Goal: Task Accomplishment & Management: Complete application form

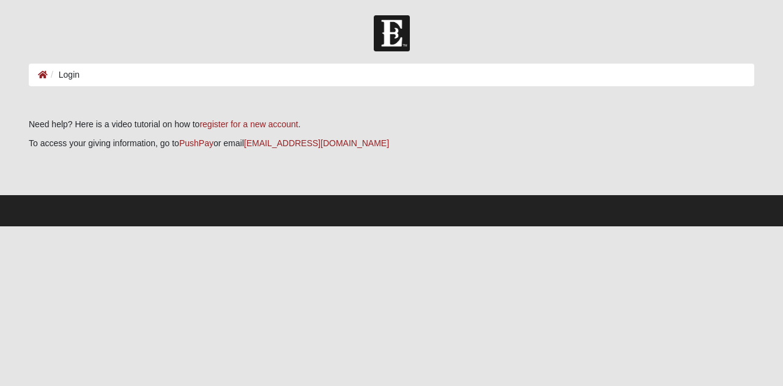
click at [103, 81] on ol "Login" at bounding box center [392, 75] width 726 height 23
click at [75, 79] on li "Login" at bounding box center [64, 75] width 32 height 13
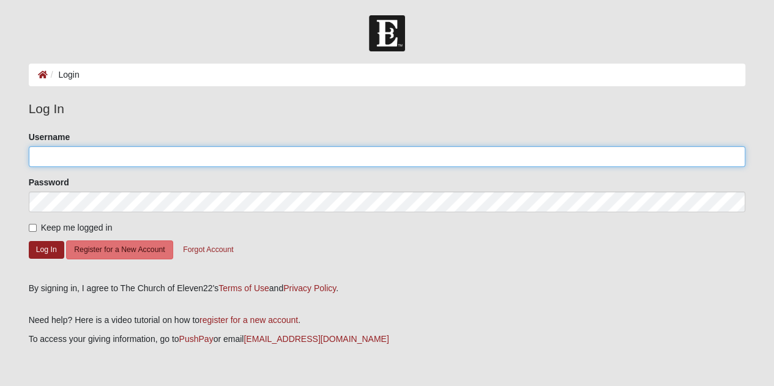
click at [130, 155] on input "Username" at bounding box center [387, 156] width 717 height 21
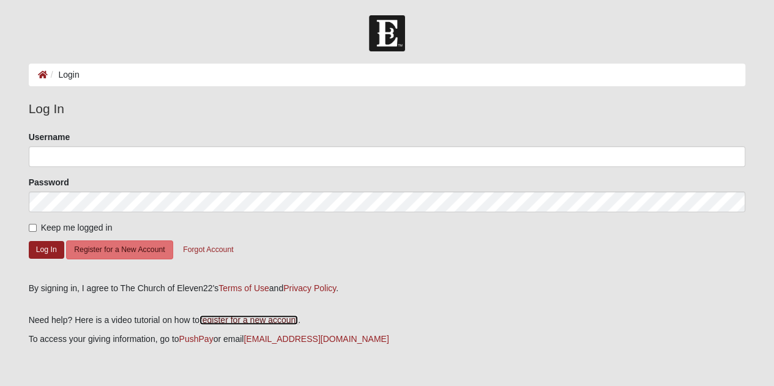
click at [243, 318] on link "register for a new account" at bounding box center [248, 320] width 98 height 10
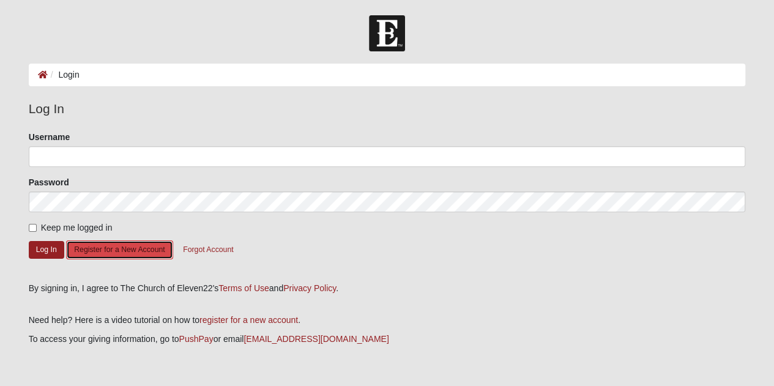
click at [130, 248] on button "Register for a New Account" at bounding box center [119, 249] width 106 height 19
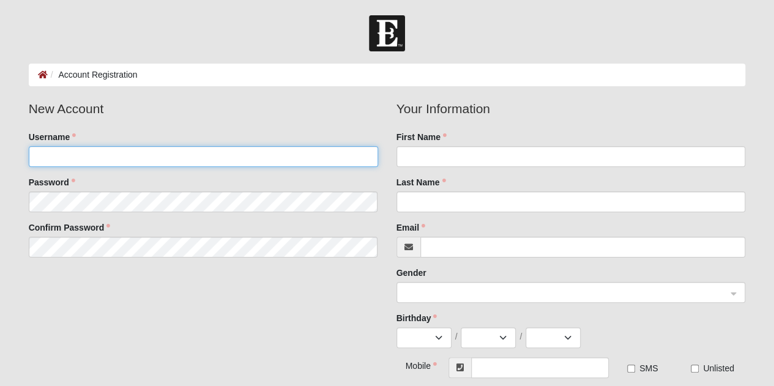
click at [72, 161] on input "Username" at bounding box center [203, 156] width 349 height 21
type input "smithja3427"
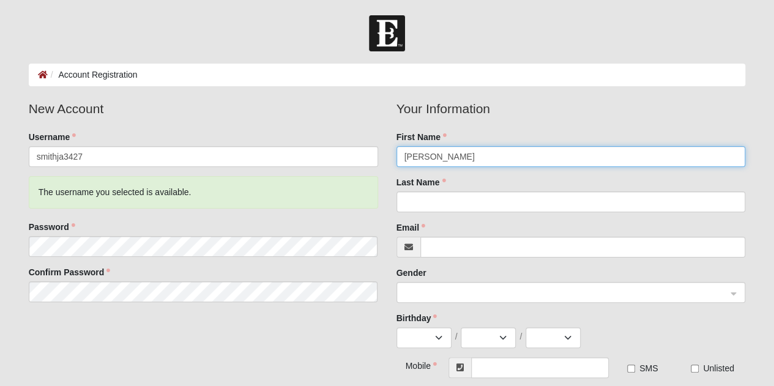
type input "[PERSON_NAME]"
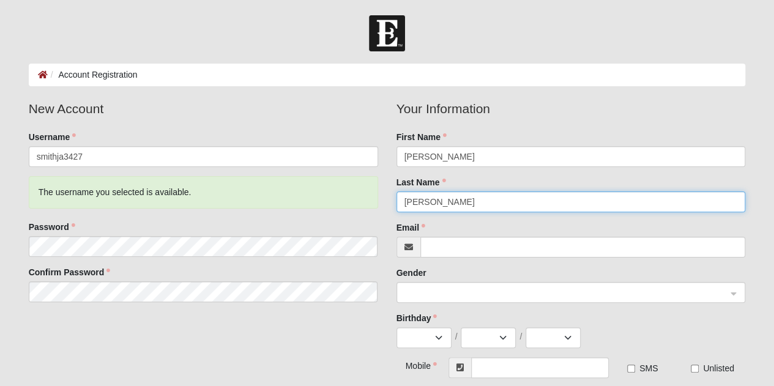
type input "[PERSON_NAME]"
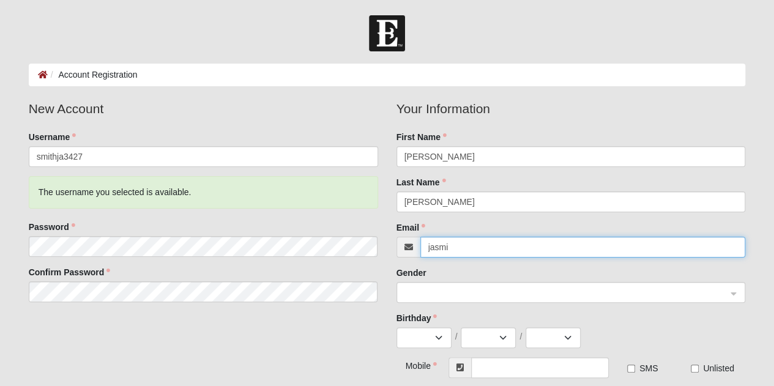
type input "[EMAIL_ADDRESS][DOMAIN_NAME]"
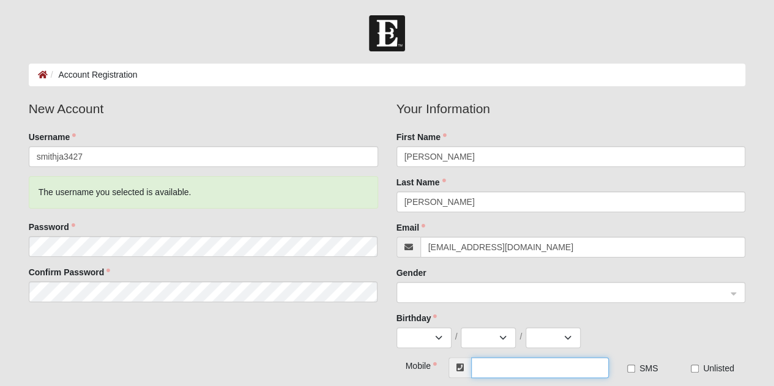
type input "[PHONE_NUMBER]"
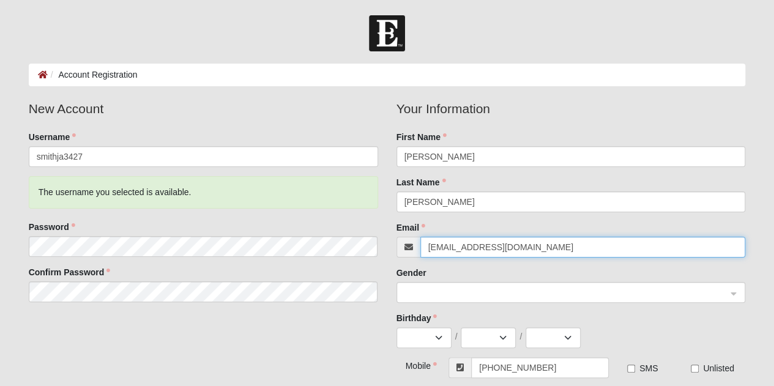
click at [455, 300] on span at bounding box center [567, 293] width 326 height 21
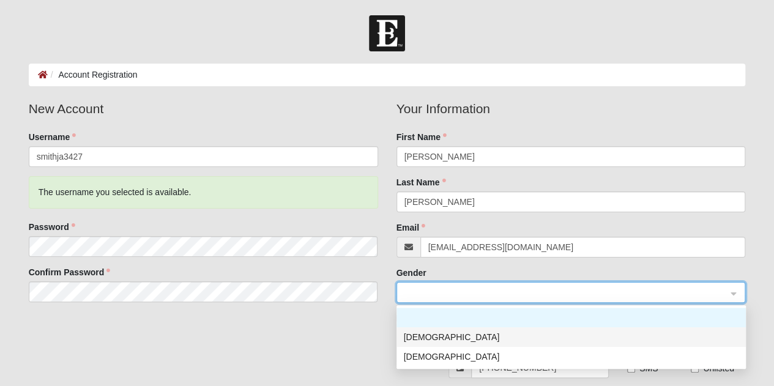
click at [421, 336] on div "[DEMOGRAPHIC_DATA]" at bounding box center [571, 336] width 335 height 13
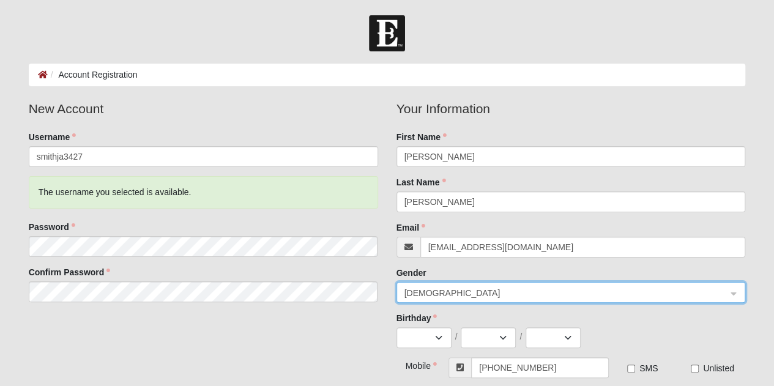
scroll to position [23, 0]
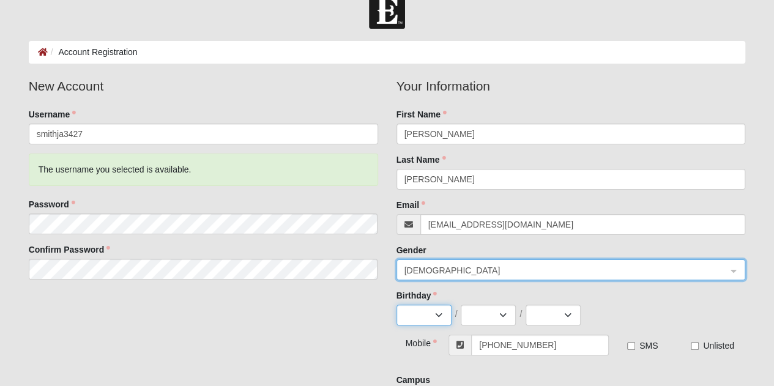
click at [432, 320] on select "Jan Feb Mar Apr May Jun [DATE] Aug Sep Oct Nov Dec" at bounding box center [423, 315] width 55 height 21
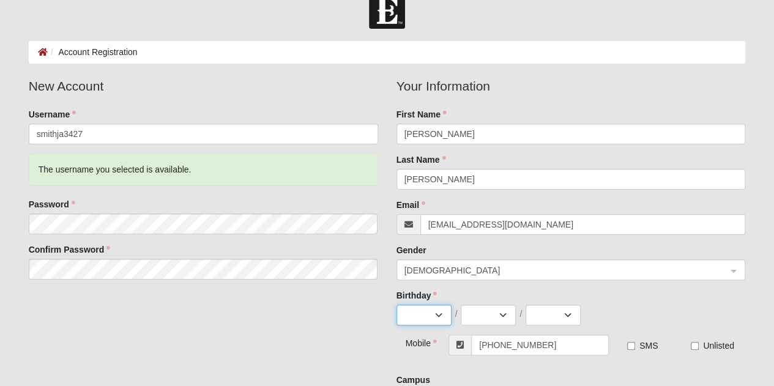
select select "8"
click at [396, 305] on select "Jan Feb Mar Apr May Jun [DATE] Aug Sep Oct Nov Dec" at bounding box center [423, 315] width 55 height 21
click at [499, 314] on select "1 2 3 4 5 6 7 8 9 10 11 12 13 14 15 16 17 18 19 20 21 22 23 24 25 26 27 28 29 3…" at bounding box center [488, 315] width 55 height 21
select select "11"
click at [461, 305] on select "1 2 3 4 5 6 7 8 9 10 11 12 13 14 15 16 17 18 19 20 21 22 23 24 25 26 27 28 29 3…" at bounding box center [488, 315] width 55 height 21
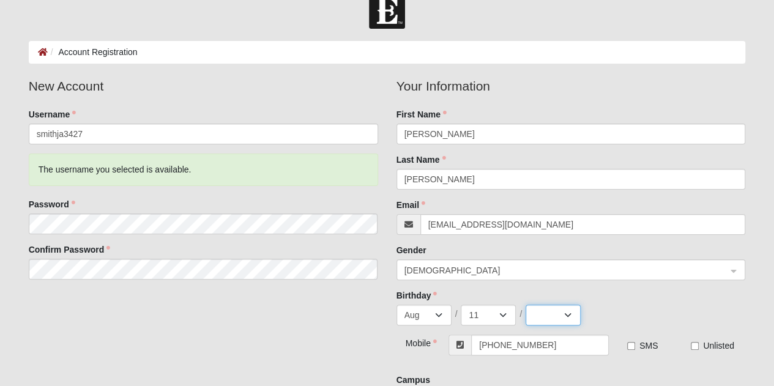
click at [567, 322] on select "2025 2024 2023 2022 2021 2020 2019 2018 2017 2016 2015 2014 2013 2012 2011 2010…" at bounding box center [553, 315] width 55 height 21
select select "1990"
click at [526, 305] on select "2025 2024 2023 2022 2021 2020 2019 2018 2017 2016 2015 2014 2013 2012 2011 2010…" at bounding box center [553, 315] width 55 height 21
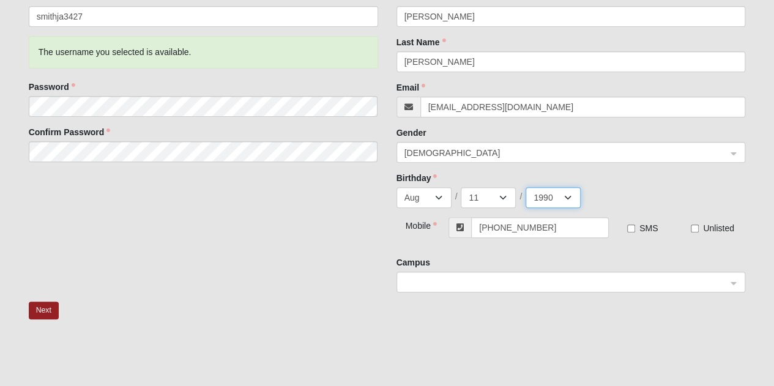
scroll to position [142, 0]
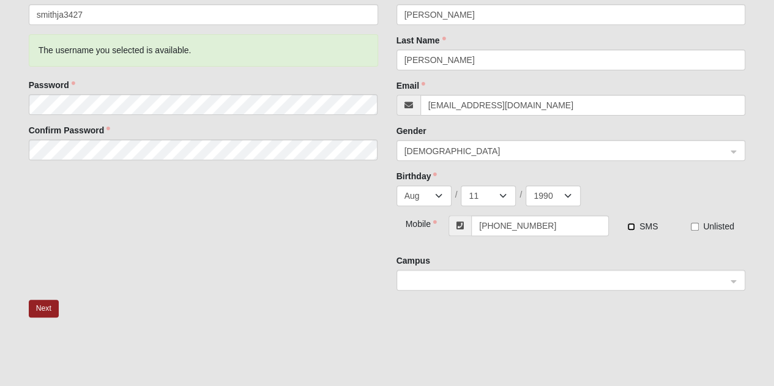
click at [631, 226] on input "SMS" at bounding box center [631, 227] width 8 height 8
checkbox input "true"
click at [591, 275] on span at bounding box center [565, 280] width 322 height 13
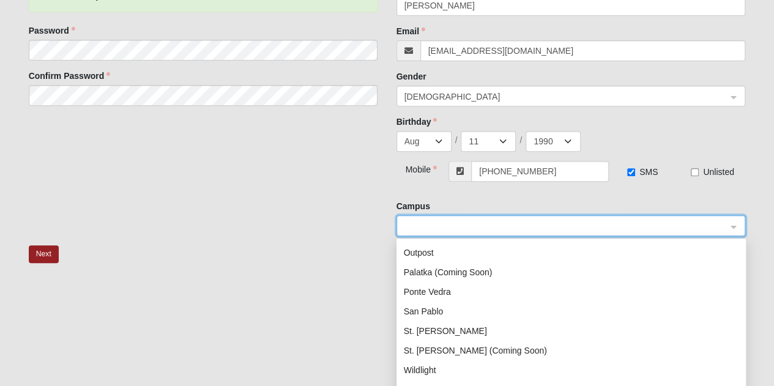
scroll to position [157, 0]
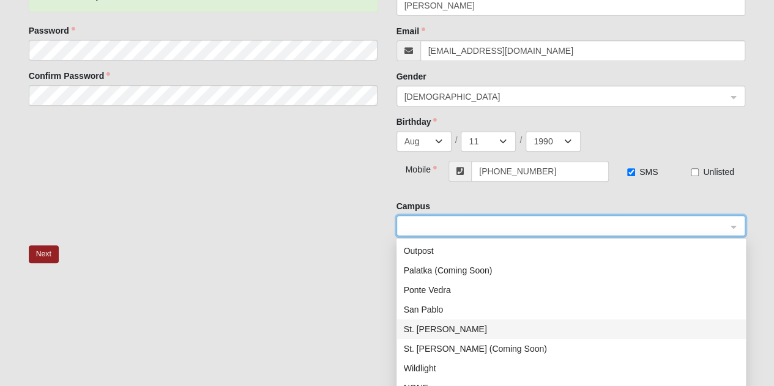
click at [425, 327] on div "St. [PERSON_NAME]" at bounding box center [571, 328] width 335 height 13
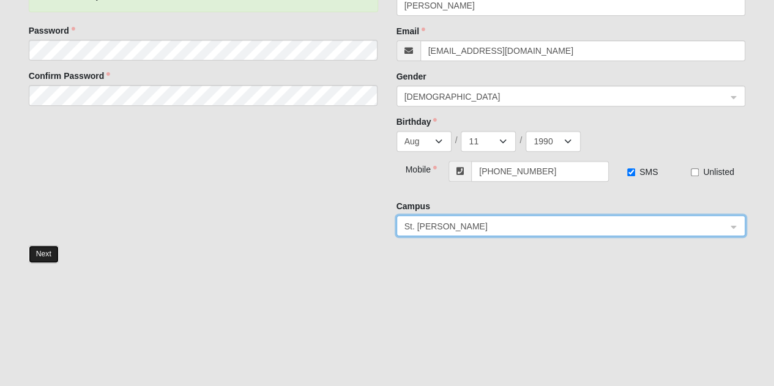
click at [44, 249] on button "Next" at bounding box center [44, 254] width 30 height 18
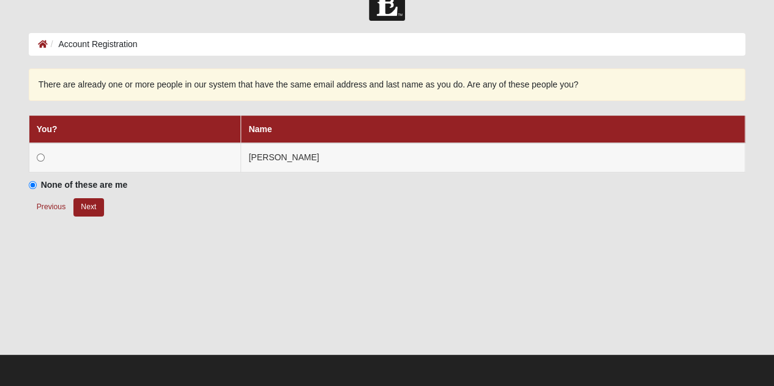
scroll to position [29, 0]
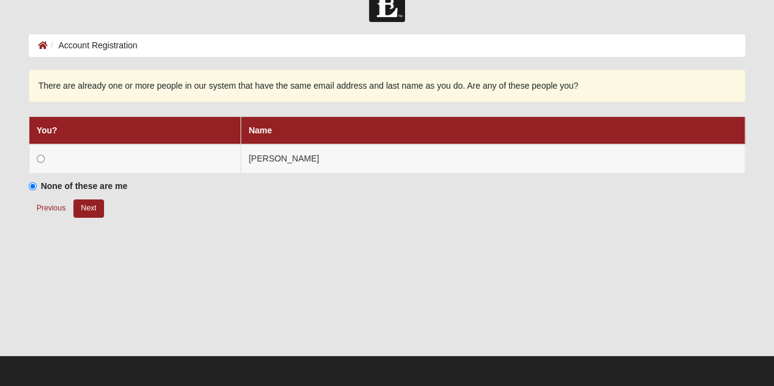
drag, startPoint x: 42, startPoint y: 157, endPoint x: 351, endPoint y: 231, distance: 318.1
click at [351, 231] on div "Previous Next" at bounding box center [387, 216] width 717 height 34
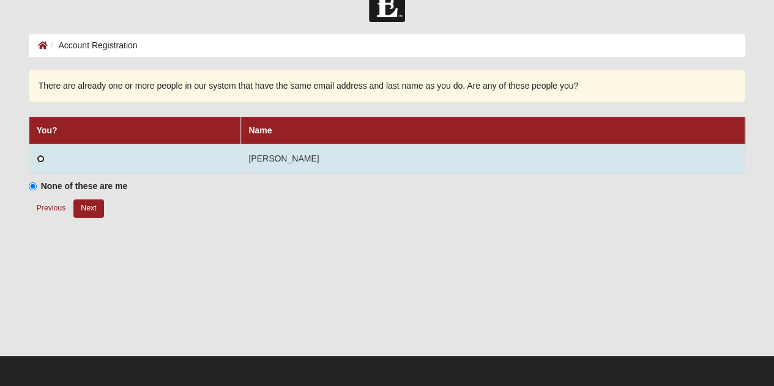
click at [40, 157] on input "radio" at bounding box center [41, 159] width 8 height 8
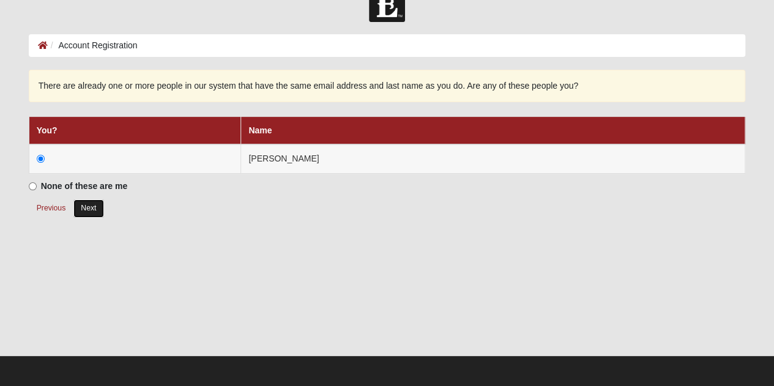
click at [87, 204] on button "Next" at bounding box center [88, 208] width 30 height 18
radio input "true"
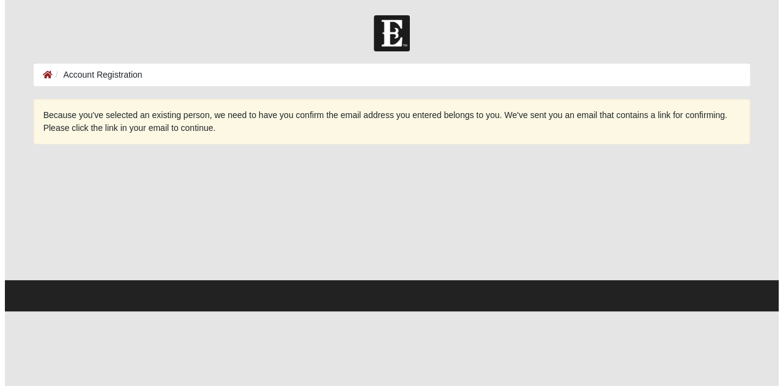
scroll to position [0, 0]
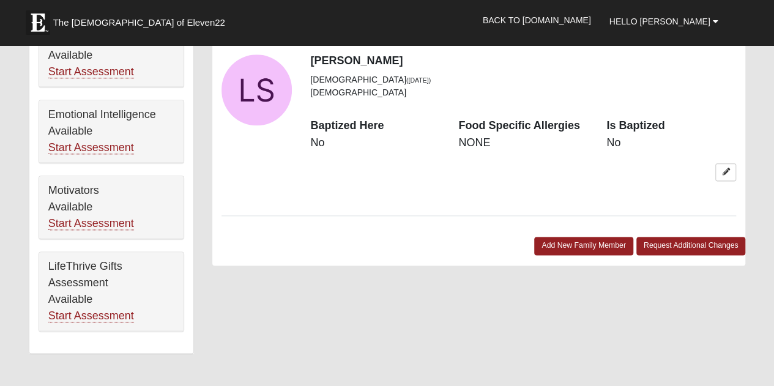
scroll to position [691, 0]
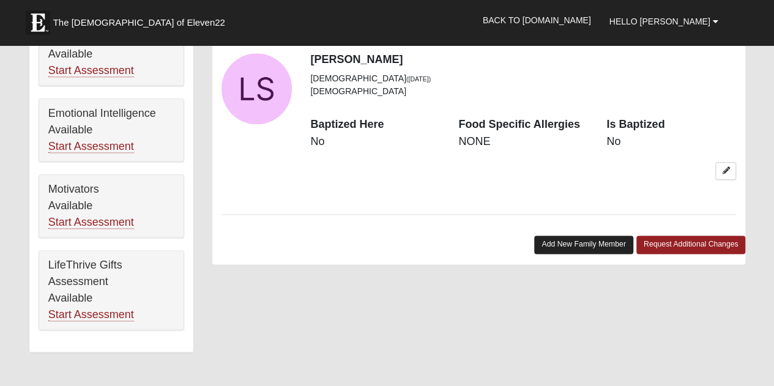
click at [591, 247] on link "Add New Family Member" at bounding box center [583, 245] width 99 height 18
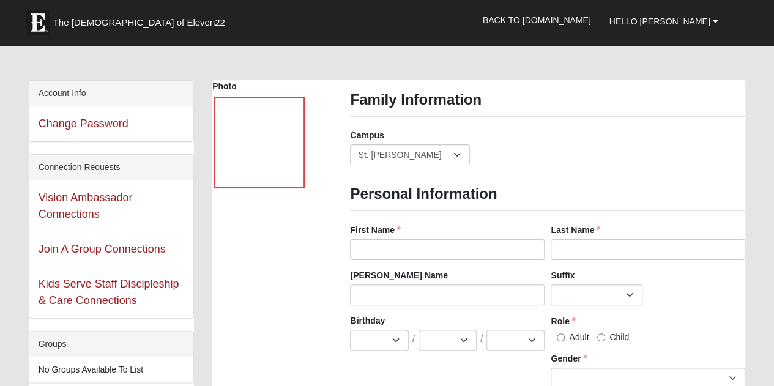
scroll to position [20, 0]
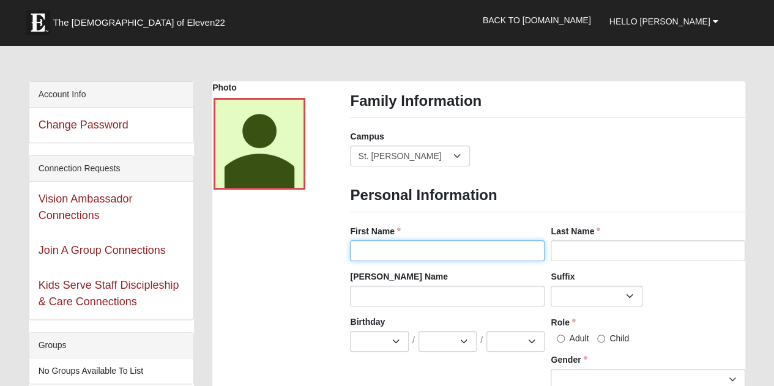
click at [388, 244] on input "First Name" at bounding box center [447, 250] width 195 height 21
type input "Emerson"
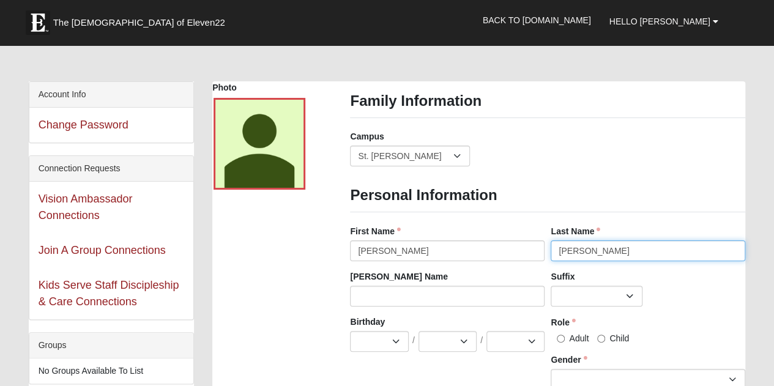
type input "Smith"
click at [378, 329] on div "Birthday Jan Feb Mar Apr May Jun Jul Aug Sep Oct Nov Dec / 1 2 3 4 5 6 7 8 9 10…" at bounding box center [447, 334] width 195 height 36
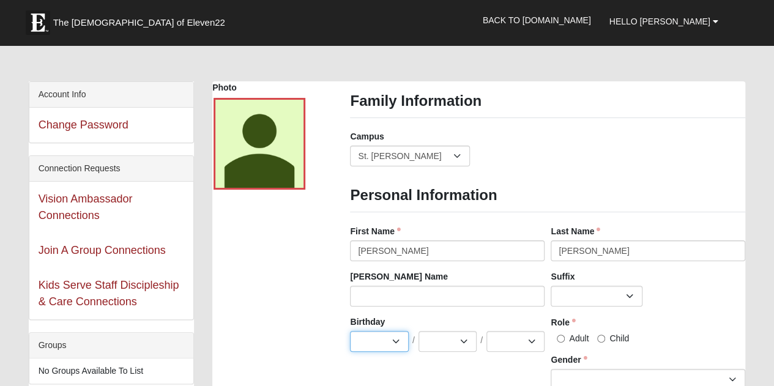
click at [392, 338] on select "Jan Feb Mar Apr May Jun Jul Aug Sep Oct Nov Dec" at bounding box center [379, 341] width 58 height 21
select select "6"
click at [350, 331] on select "Jan Feb Mar Apr May Jun Jul Aug Sep Oct Nov Dec" at bounding box center [379, 341] width 58 height 21
click at [461, 336] on select "1 2 3 4 5 6 7 8 9 10 11 12 13 14 15 16 17 18 19 20 21 22 23 24 25 26 27 28 29 3…" at bounding box center [447, 341] width 58 height 21
select select "2"
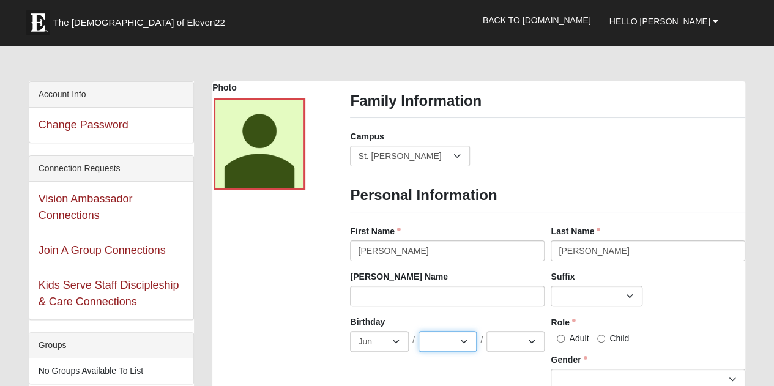
click at [418, 331] on select "1 2 3 4 5 6 7 8 9 10 11 12 13 14 15 16 17 18 19 20 21 22 23 24 25 26 27 28 29 3…" at bounding box center [447, 341] width 58 height 21
click at [514, 338] on select "2025 2024 2023 2022 2021 2020 2019 2018 2017 2016 2015 2014 2013 2012 2011 2010…" at bounding box center [515, 341] width 58 height 21
select select "2023"
click at [486, 331] on select "2025 2024 2023 2022 2021 2020 2019 2018 2017 2016 2015 2014 2013 2012 2011 2010…" at bounding box center [515, 341] width 58 height 21
click at [600, 337] on input "Child" at bounding box center [601, 339] width 8 height 8
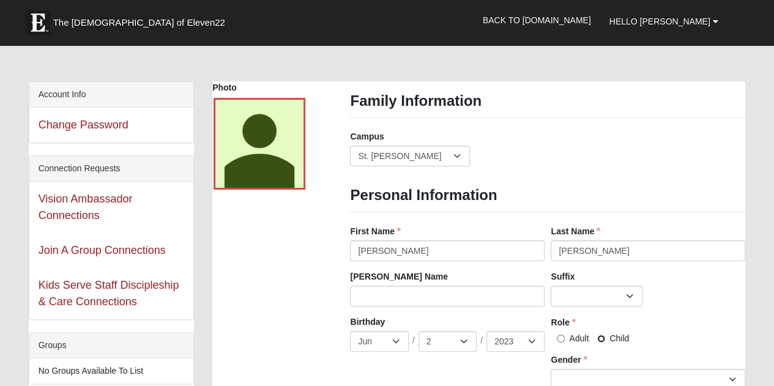
radio input "true"
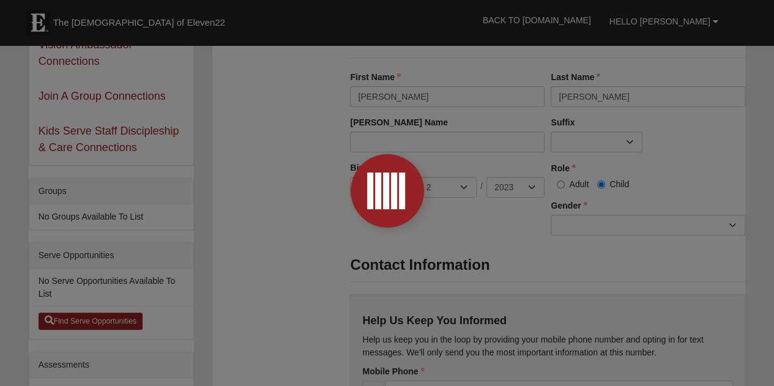
click at [568, 237] on div at bounding box center [387, 193] width 774 height 386
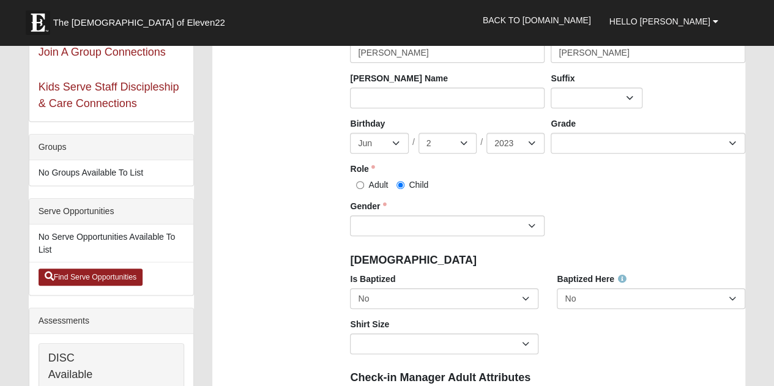
scroll to position [223, 0]
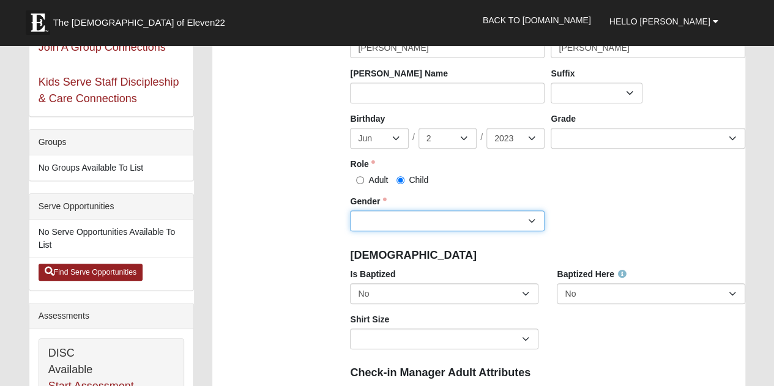
click at [476, 217] on select "Male Female" at bounding box center [447, 220] width 195 height 21
select select "[DEMOGRAPHIC_DATA]"
click at [350, 210] on select "Male Female" at bounding box center [447, 220] width 195 height 21
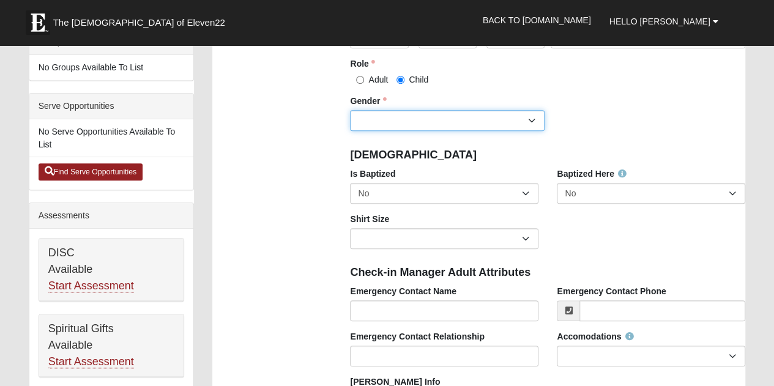
scroll to position [335, 0]
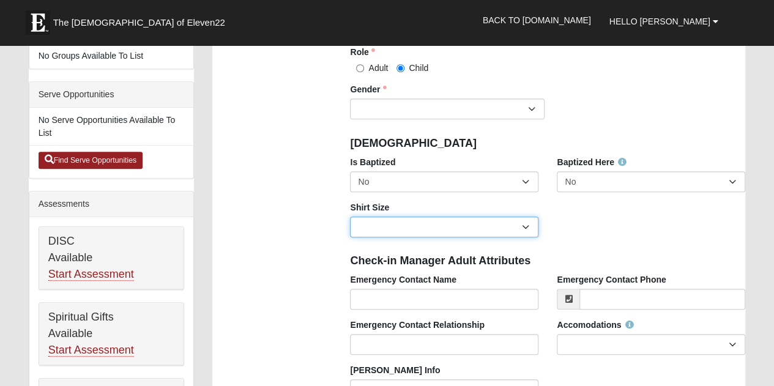
click at [438, 220] on select "Adult Small Adult Medium Adult Large Adult XL Adult XXL Adult 3XL Adult 4XL You…" at bounding box center [444, 227] width 188 height 21
select select "Youth Small"
click at [350, 217] on select "Adult Small Adult Medium Adult Large Adult XL Adult XXL Adult 3XL Adult 4XL You…" at bounding box center [444, 227] width 188 height 21
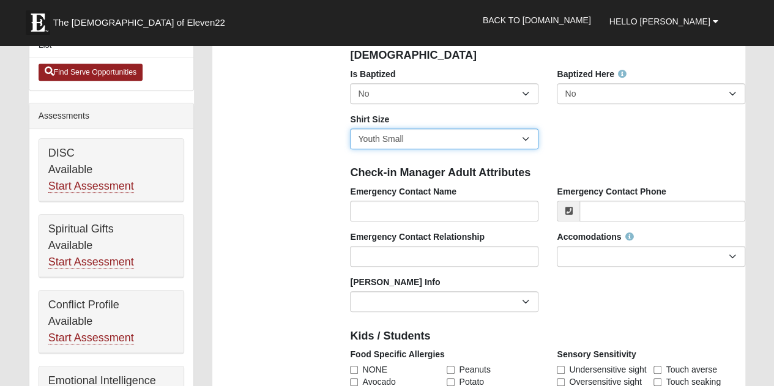
scroll to position [441, 0]
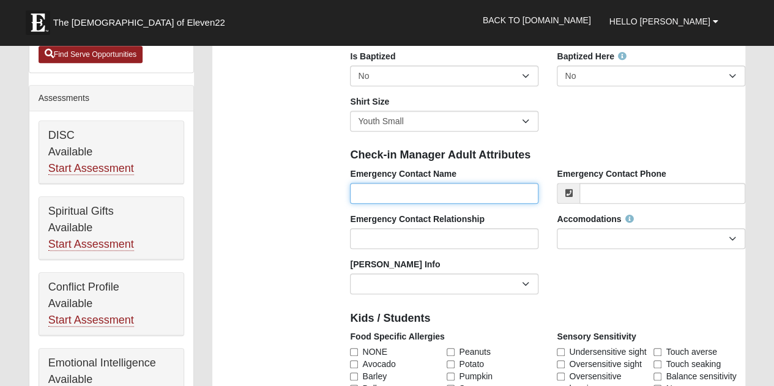
click at [395, 188] on input "Emergency Contact Name" at bounding box center [444, 193] width 188 height 21
type input "[PERSON_NAME]"
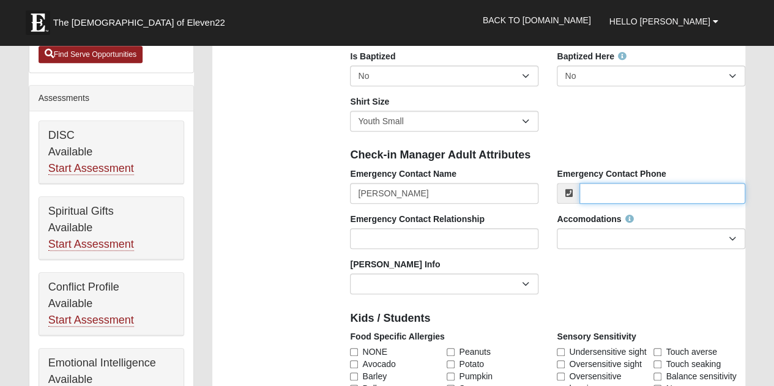
type input "5748354783"
type input "[EMAIL_ADDRESS][DOMAIN_NAME]"
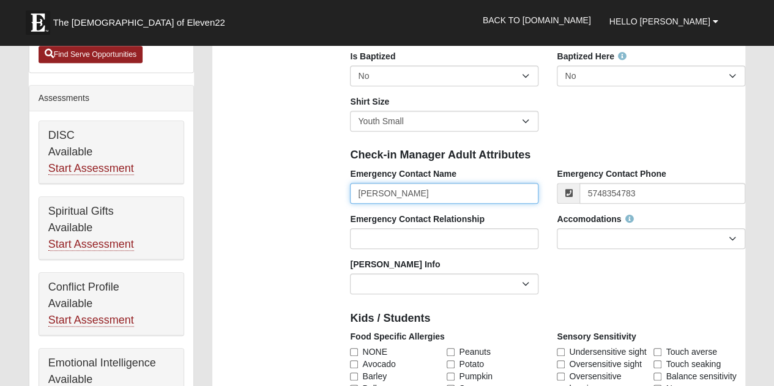
type input "[PHONE_NUMBER]"
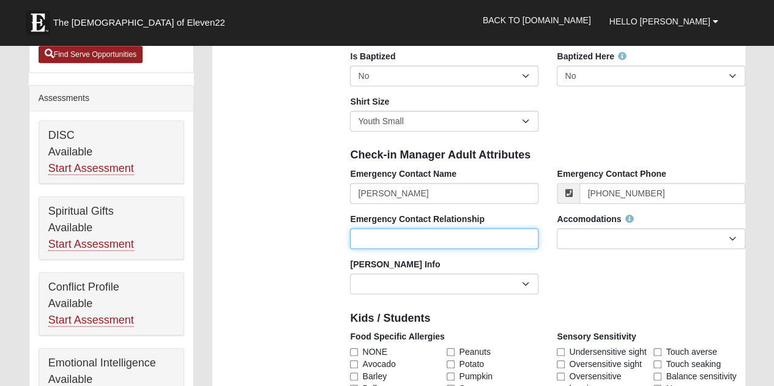
click at [443, 240] on input "Emergency Contact Relationship" at bounding box center [444, 238] width 188 height 21
type input "Father"
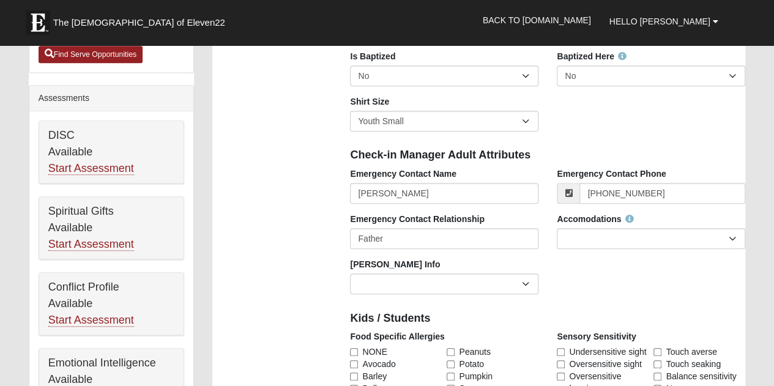
click at [274, 263] on div "Photo Family Information Campus Arlington Baymeadows Eleven22 Online Fleming Is…" at bounding box center [478, 318] width 551 height 1317
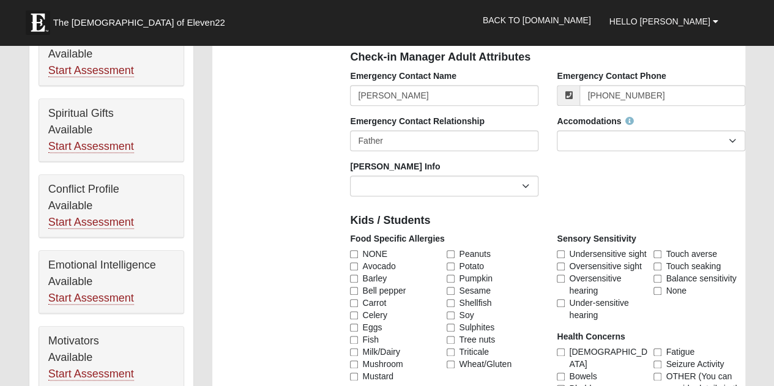
scroll to position [543, 0]
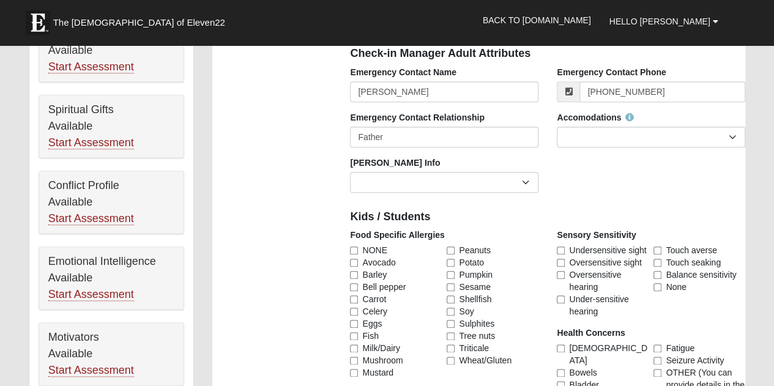
click at [354, 254] on label "NONE" at bounding box center [396, 250] width 92 height 12
click at [354, 254] on input "NONE" at bounding box center [354, 251] width 8 height 8
checkbox input "true"
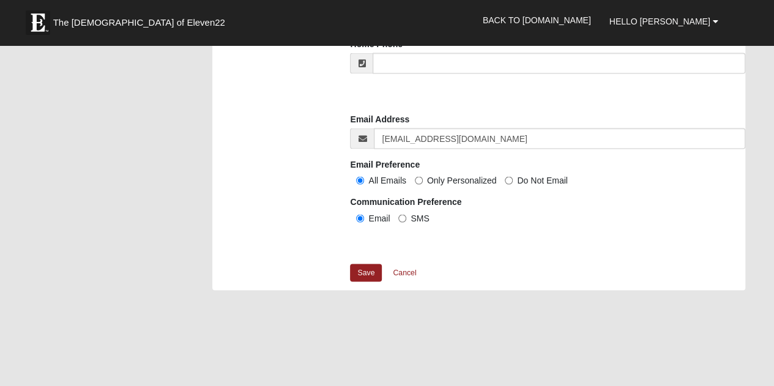
scroll to position [1132, 0]
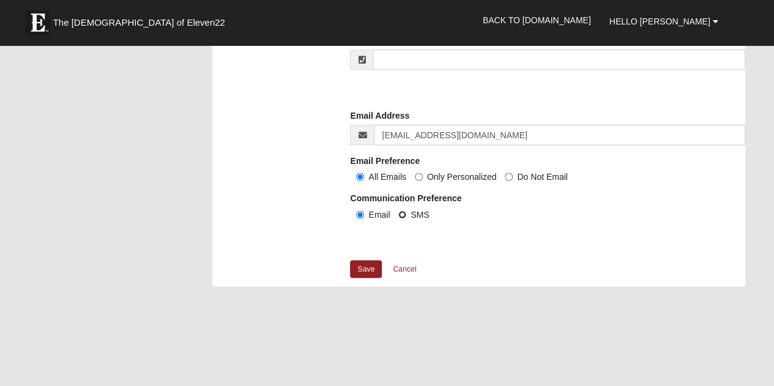
click at [402, 212] on input "SMS" at bounding box center [402, 214] width 8 height 8
radio input "true"
click at [358, 264] on link "Save" at bounding box center [366, 269] width 32 height 18
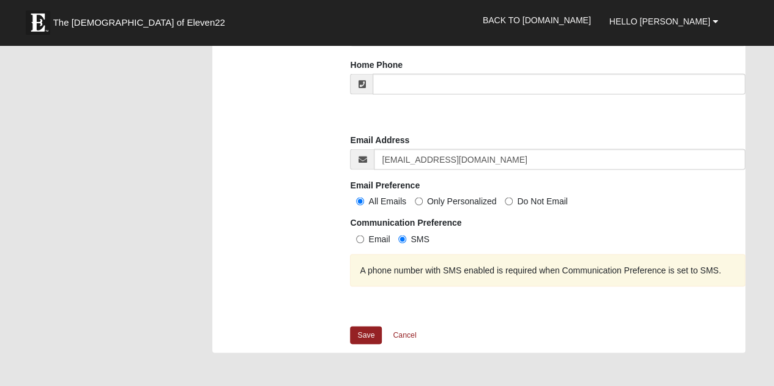
click at [433, 242] on div "Email SMS" at bounding box center [547, 237] width 395 height 13
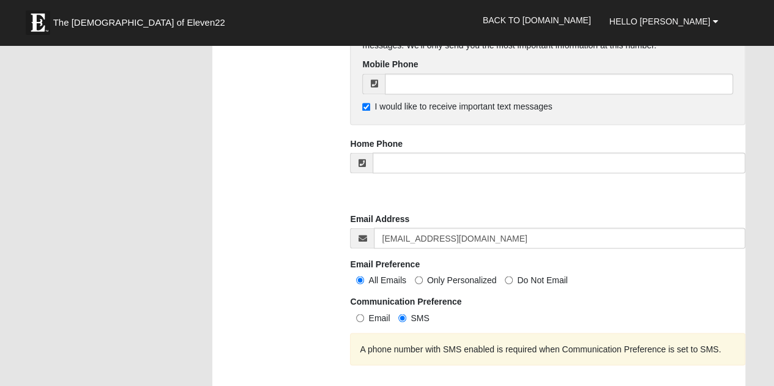
scroll to position [1028, 0]
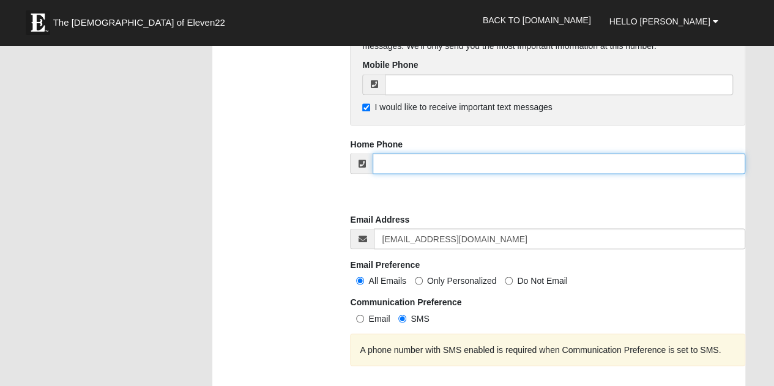
click at [418, 168] on input "tel" at bounding box center [559, 163] width 373 height 21
type input "[PHONE_NUMBER]"
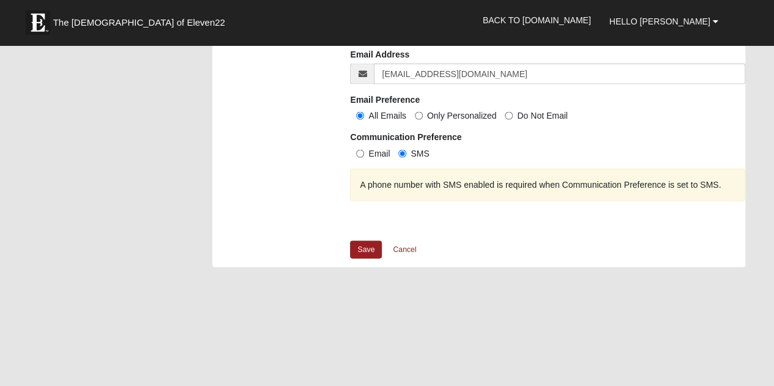
scroll to position [1194, 0]
click at [361, 247] on link "Save" at bounding box center [366, 249] width 32 height 18
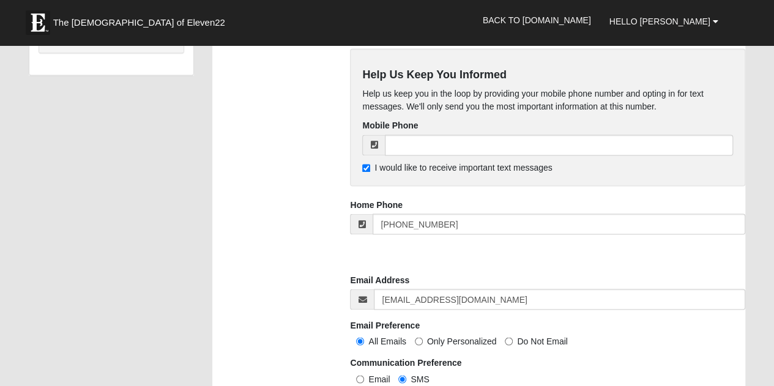
scroll to position [967, 0]
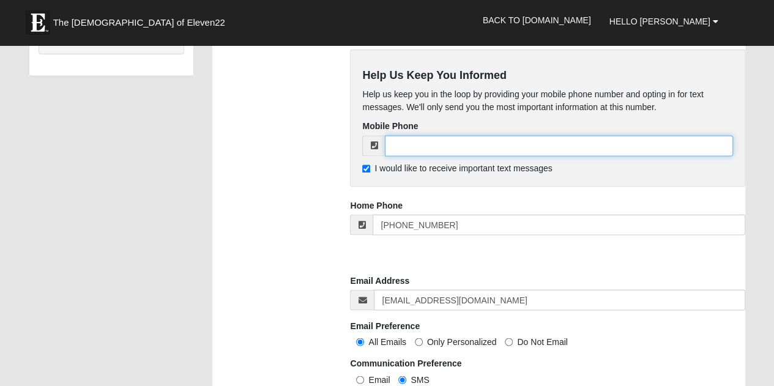
click at [406, 137] on input "tel" at bounding box center [559, 145] width 348 height 21
type input "[PHONE_NUMBER]"
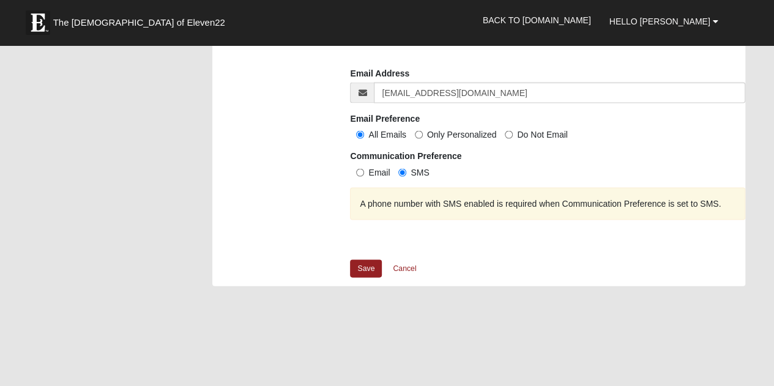
scroll to position [1175, 0]
click at [373, 264] on link "Save" at bounding box center [366, 268] width 32 height 18
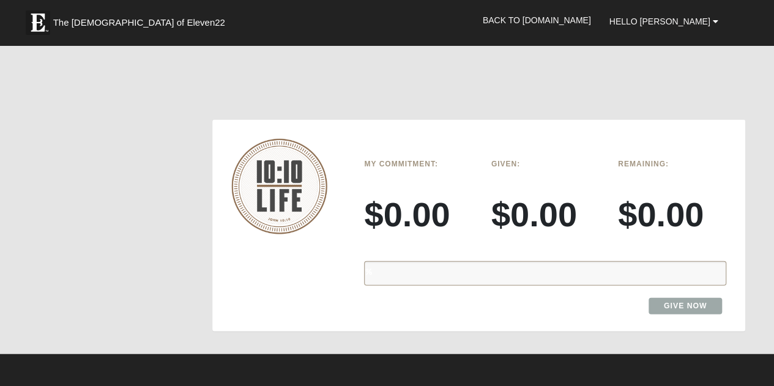
scroll to position [1301, 0]
